Goal: Information Seeking & Learning: Learn about a topic

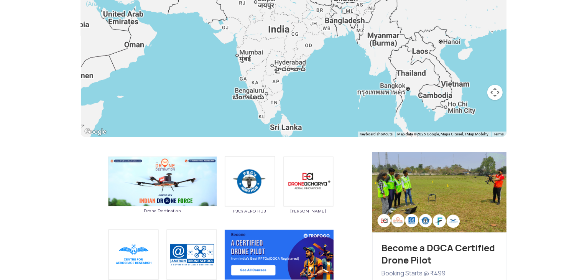
click at [246, 97] on div at bounding box center [294, 31] width 426 height 211
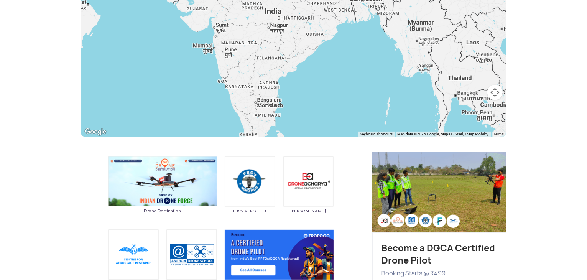
click at [274, 107] on div at bounding box center [294, 31] width 426 height 211
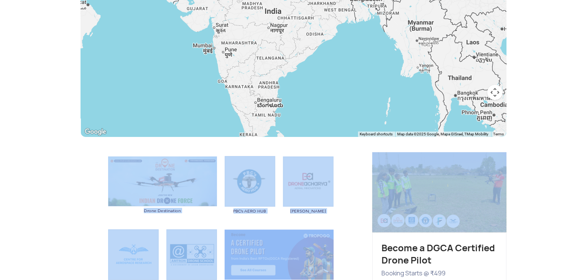
drag, startPoint x: 587, startPoint y: 97, endPoint x: 587, endPoint y: 163, distance: 65.6
click at [587, 163] on section "DGCA Authorized RPTOs in [GEOGRAPHIC_DATA] Training Institutes Training Institu…" at bounding box center [293, 128] width 587 height 609
click at [561, 179] on section "DGCA Authorized RPTOs in [GEOGRAPHIC_DATA] Training Institutes Training Institu…" at bounding box center [293, 128] width 587 height 609
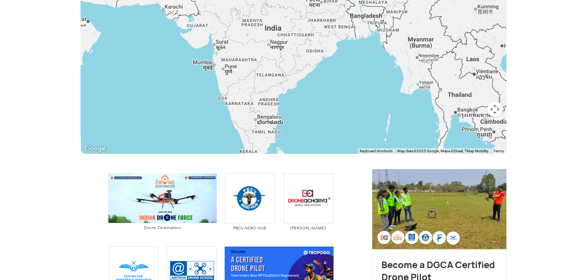
scroll to position [215, 0]
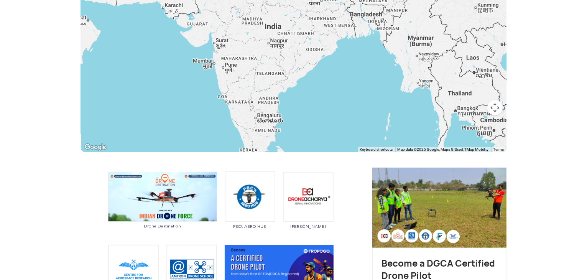
click at [263, 122] on div at bounding box center [294, 46] width 426 height 211
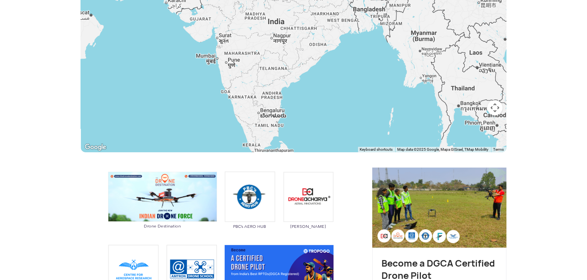
drag, startPoint x: 240, startPoint y: 115, endPoint x: 244, endPoint y: 109, distance: 7.0
click at [244, 109] on div at bounding box center [294, 46] width 426 height 211
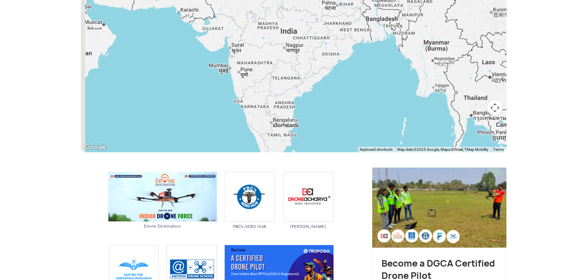
drag, startPoint x: 278, startPoint y: 121, endPoint x: 290, endPoint y: 130, distance: 15.3
click at [290, 130] on div at bounding box center [294, 46] width 426 height 211
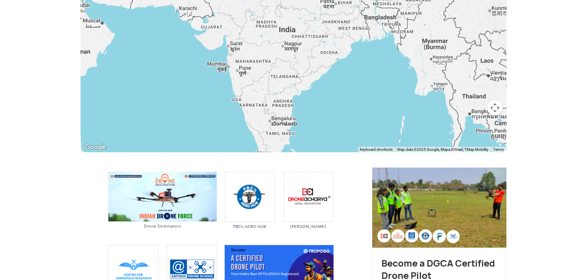
drag, startPoint x: 586, startPoint y: 83, endPoint x: 583, endPoint y: 105, distance: 21.6
click at [583, 105] on section "DGCA Authorized RPTOs in [GEOGRAPHIC_DATA] Training Institutes Training Institu…" at bounding box center [293, 143] width 587 height 609
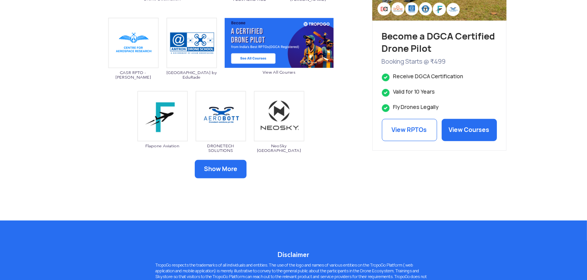
scroll to position [443, 0]
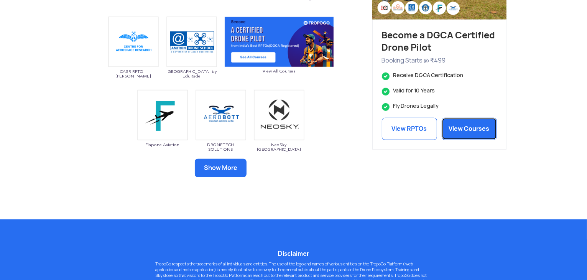
click at [483, 137] on link "View Courses" at bounding box center [469, 129] width 55 height 22
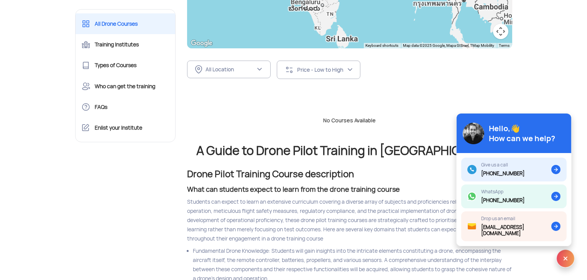
scroll to position [261, 0]
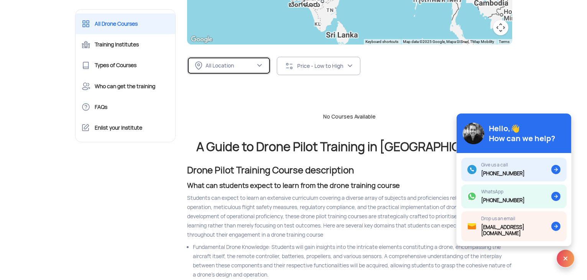
click at [245, 70] on button "All Location" at bounding box center [229, 66] width 84 height 18
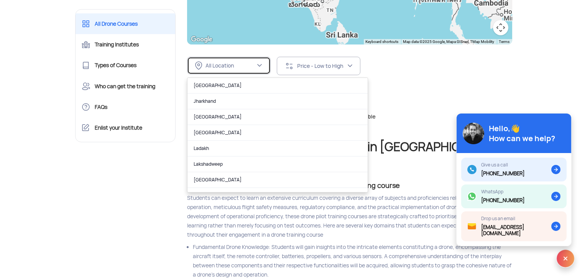
scroll to position [239, 0]
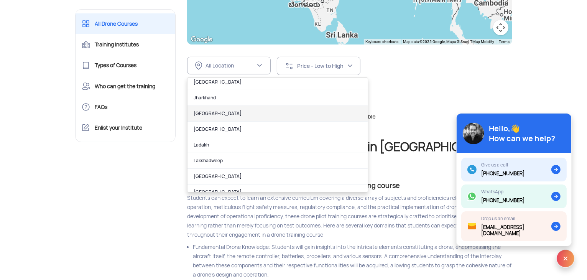
click at [228, 116] on link "Karnataka" at bounding box center [278, 114] width 180 height 16
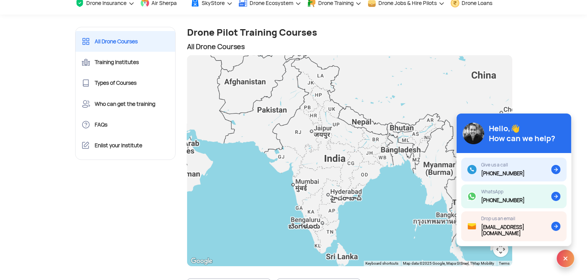
scroll to position [0, 0]
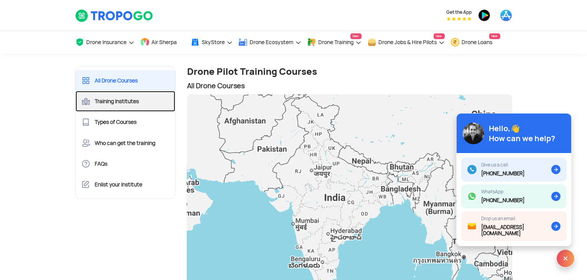
click at [135, 104] on link "Training Institutes" at bounding box center [126, 101] width 100 height 21
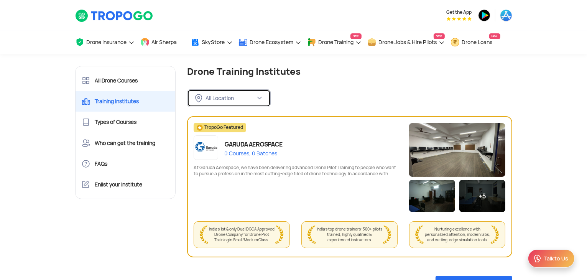
click at [221, 92] on button "All Location" at bounding box center [229, 98] width 84 height 18
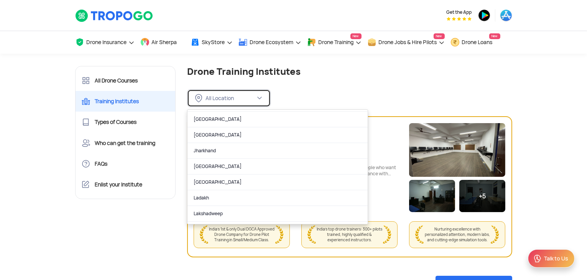
scroll to position [219, 0]
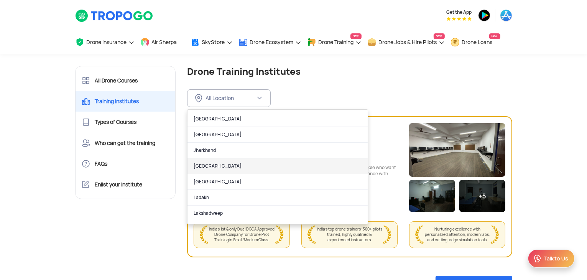
click at [262, 166] on link "Karnataka" at bounding box center [278, 166] width 180 height 16
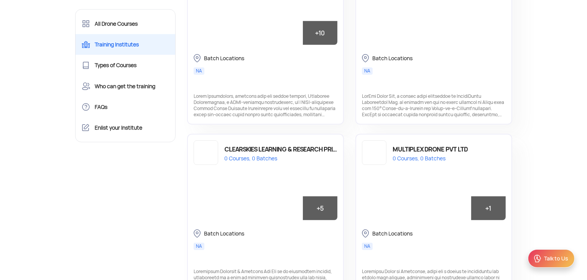
scroll to position [426, 0]
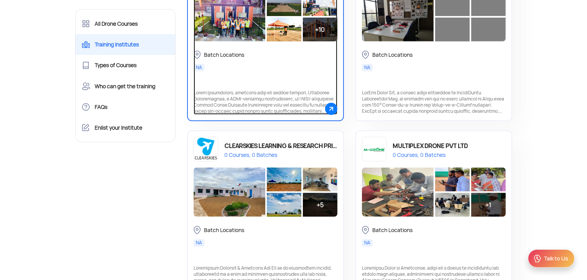
click at [295, 100] on div at bounding box center [266, 102] width 144 height 25
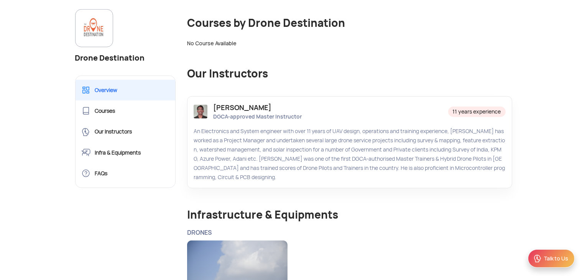
scroll to position [734, 0]
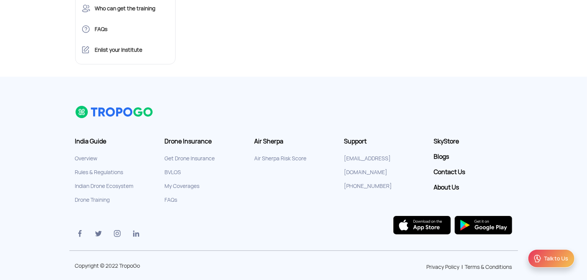
scroll to position [122, 0]
